Goal: Transaction & Acquisition: Subscribe to service/newsletter

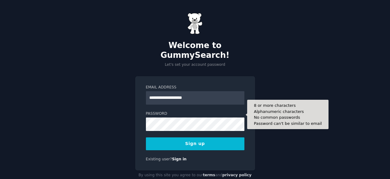
type input "**********"
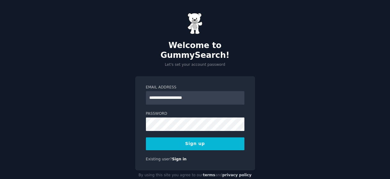
click at [215, 137] on button "Sign up" at bounding box center [195, 143] width 98 height 13
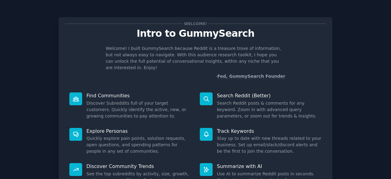
click at [368, 76] on div "Welcome! Intro to GummySearch Welcome! I built GummySearch because Reddit is a …" at bounding box center [196, 126] width 374 height 235
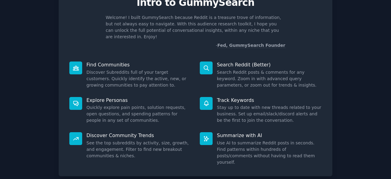
scroll to position [60, 0]
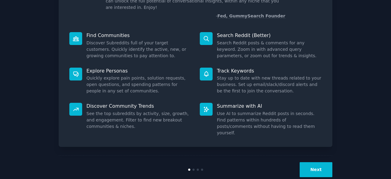
click at [316, 162] on button "Next" at bounding box center [316, 169] width 33 height 15
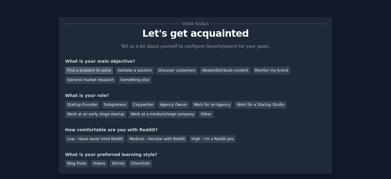
click at [96, 69] on div "Find a problem to solve" at bounding box center [89, 71] width 48 height 8
click at [79, 68] on div "Find a problem to solve" at bounding box center [89, 71] width 48 height 8
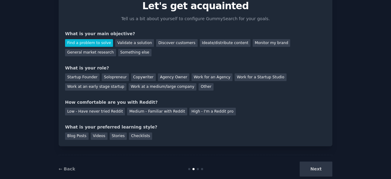
scroll to position [40, 0]
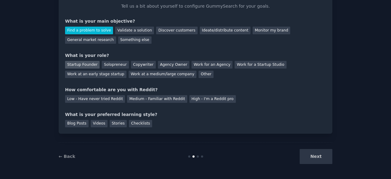
click at [85, 62] on div "Startup Founder" at bounding box center [82, 65] width 35 height 8
click at [151, 97] on div "Medium - Familiar with Reddit" at bounding box center [157, 99] width 60 height 8
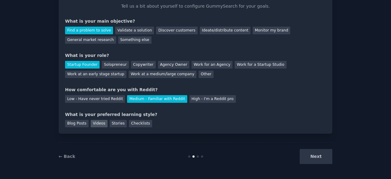
drag, startPoint x: 96, startPoint y: 119, endPoint x: 96, endPoint y: 122, distance: 3.4
click at [96, 122] on div "Blog Posts Videos Stories Checklists" at bounding box center [195, 123] width 261 height 10
click at [96, 122] on div "Videos" at bounding box center [99, 124] width 17 height 8
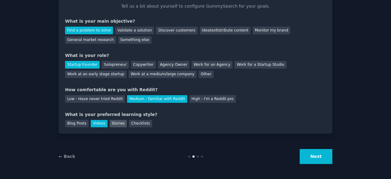
click at [115, 122] on div "Stories" at bounding box center [118, 124] width 17 height 8
click at [314, 151] on button "Next" at bounding box center [316, 156] width 33 height 15
